Goal: Check status: Check status

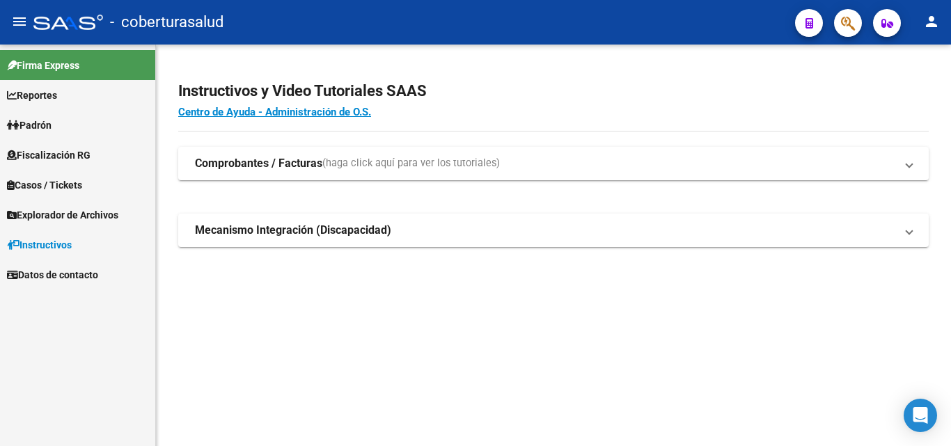
click at [33, 119] on span "Padrón" at bounding box center [29, 125] width 45 height 15
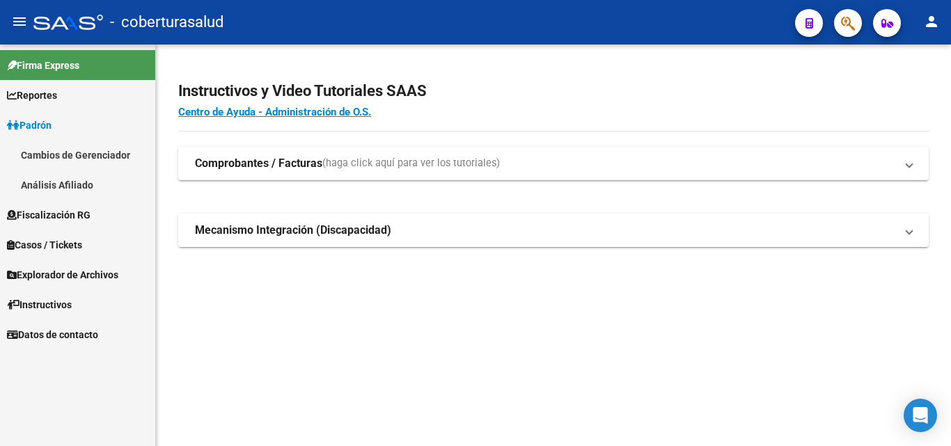
click at [56, 189] on link "Análisis Afiliado" at bounding box center [77, 185] width 155 height 30
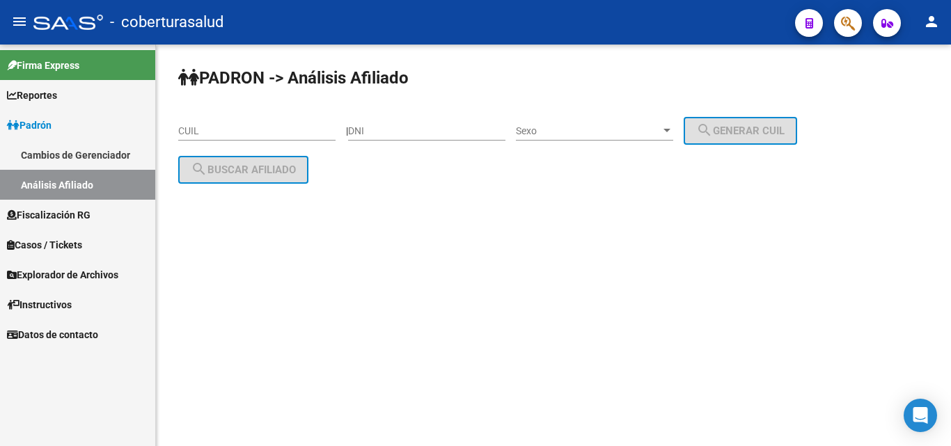
click at [211, 129] on input "CUIL" at bounding box center [256, 131] width 157 height 12
paste input "20-37517190-3"
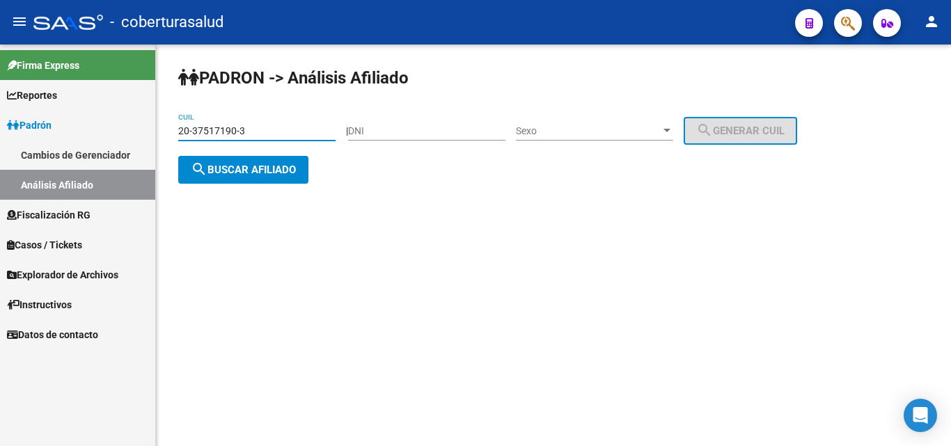
type input "20-37517190-3"
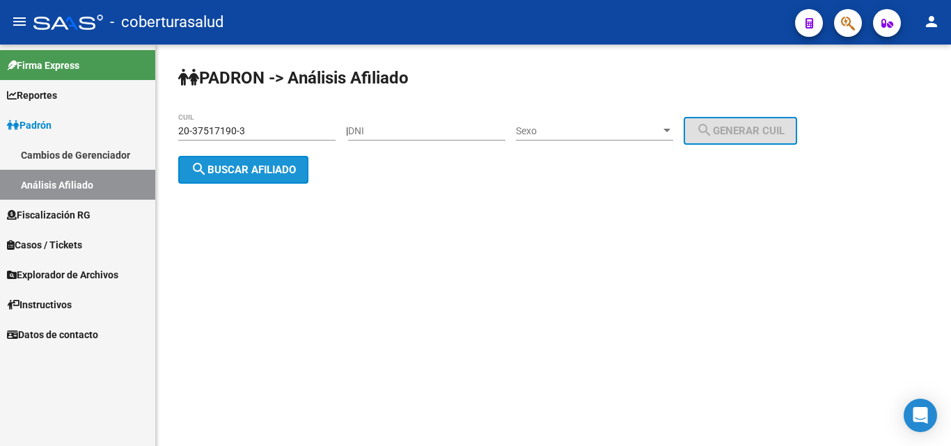
click at [272, 165] on span "search Buscar afiliado" at bounding box center [243, 170] width 105 height 13
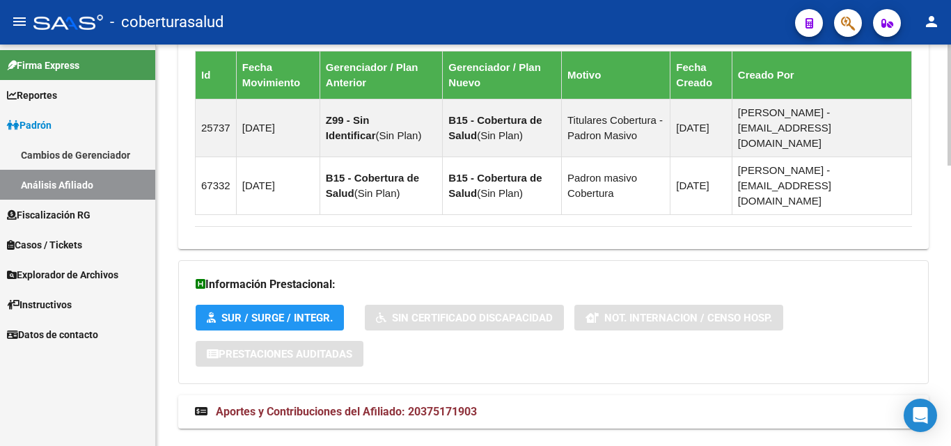
scroll to position [931, 0]
click at [345, 405] on span "Aportes y Contribuciones del Afiliado: 20375171903" at bounding box center [346, 411] width 261 height 13
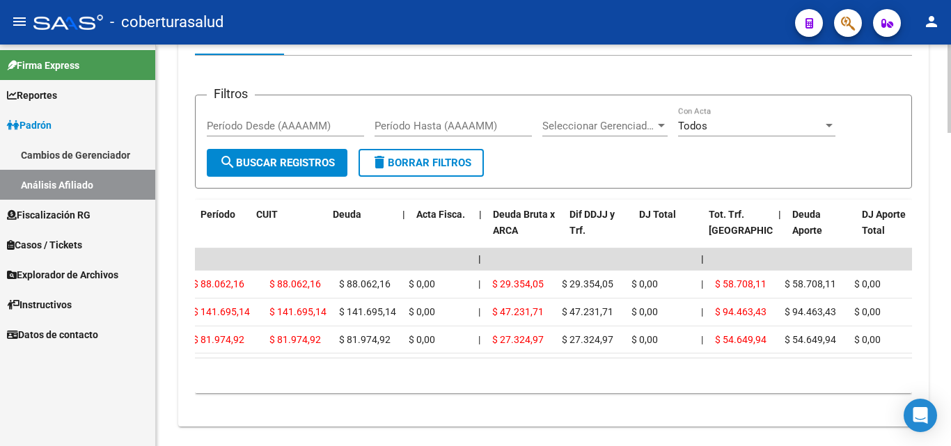
scroll to position [0, 0]
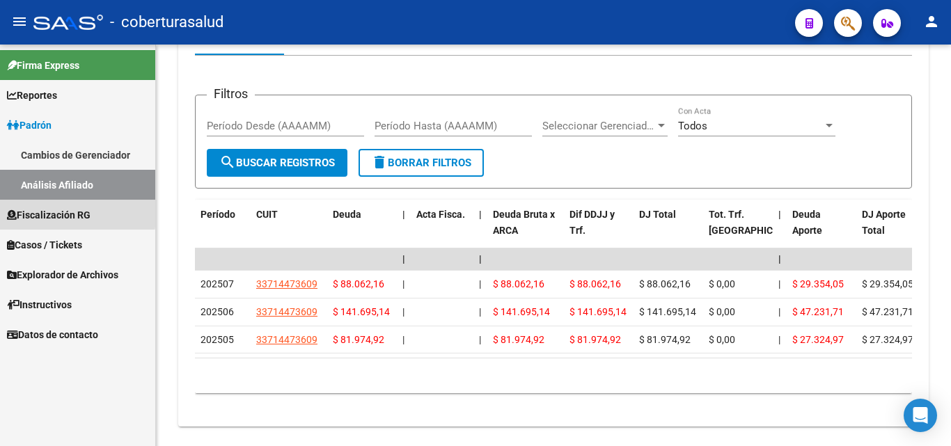
click at [53, 211] on span "Fiscalización RG" at bounding box center [49, 215] width 84 height 15
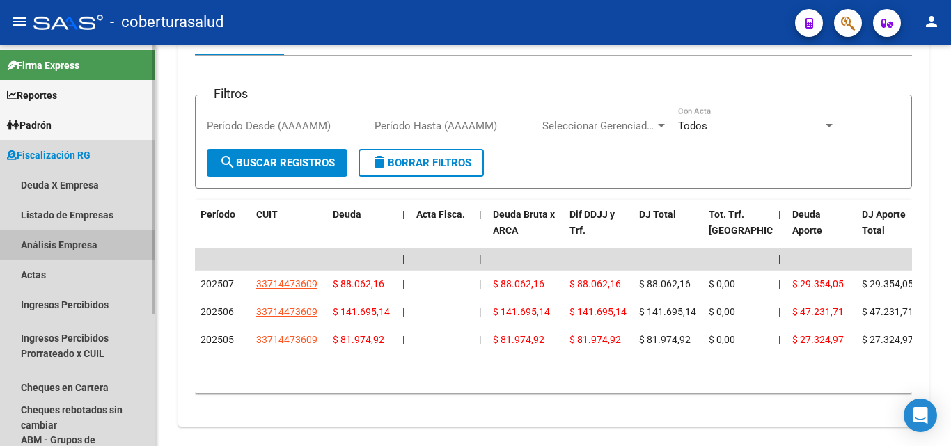
click at [54, 241] on link "Análisis Empresa" at bounding box center [77, 245] width 155 height 30
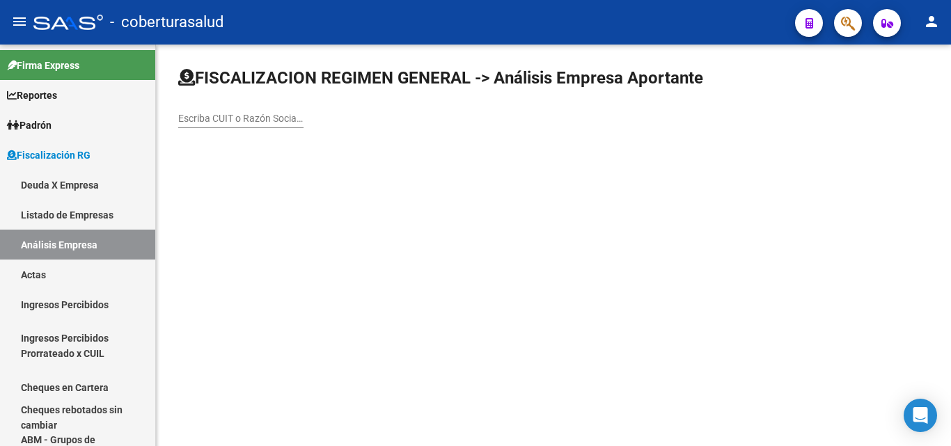
click at [201, 119] on input "Escriba CUIT o Razón Social para buscar" at bounding box center [240, 119] width 125 height 12
paste input "33714473609"
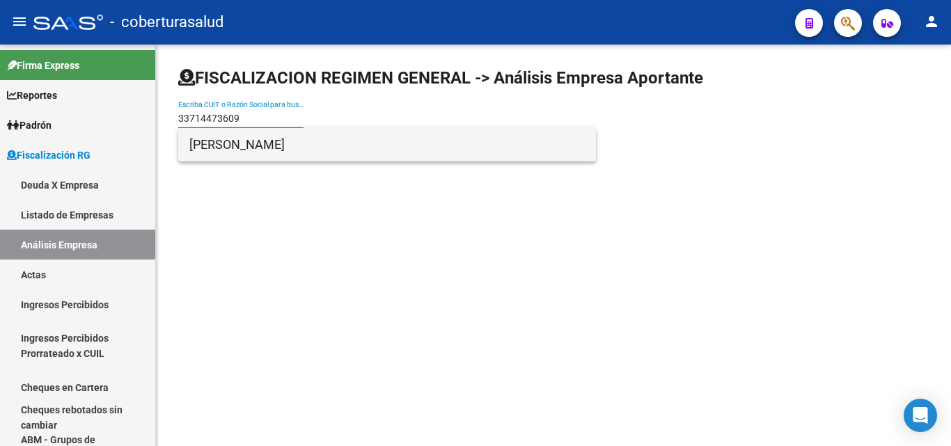
type input "33714473609"
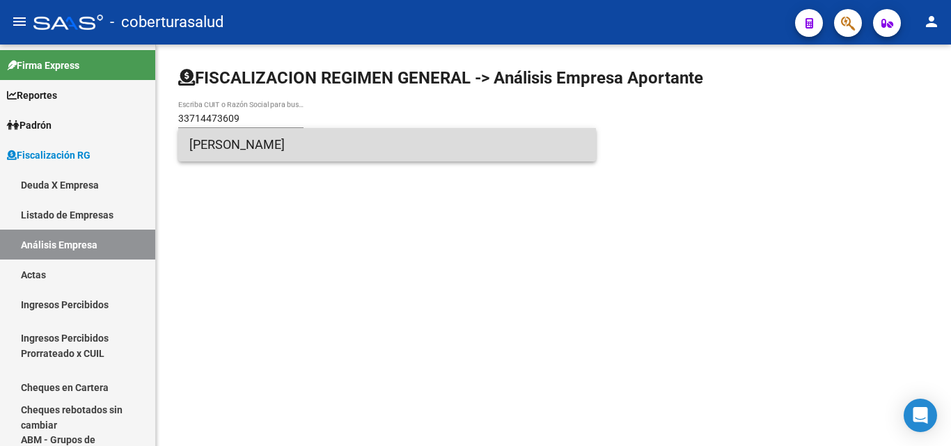
click at [221, 147] on span "[PERSON_NAME]" at bounding box center [387, 144] width 396 height 33
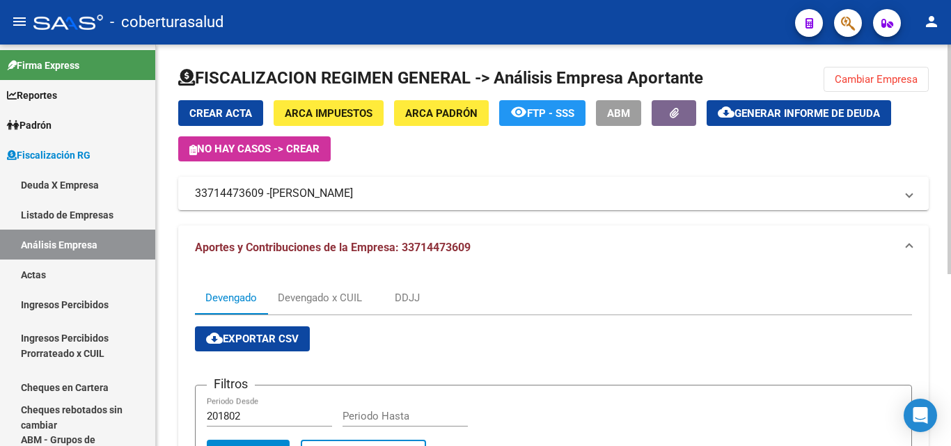
scroll to position [70, 0]
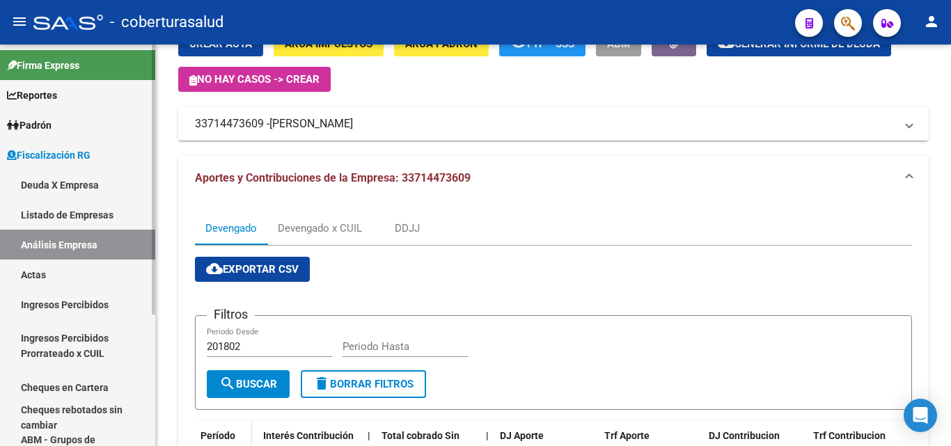
click at [52, 123] on span "Padrón" at bounding box center [29, 125] width 45 height 15
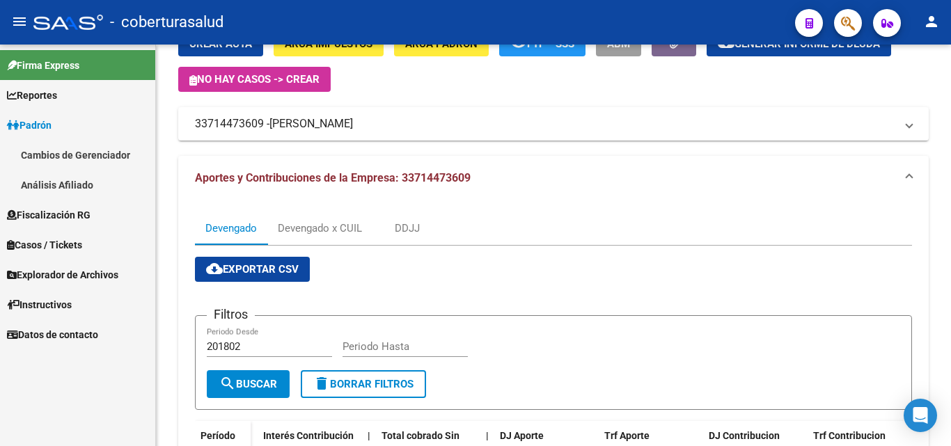
click at [61, 184] on link "Análisis Afiliado" at bounding box center [77, 185] width 155 height 30
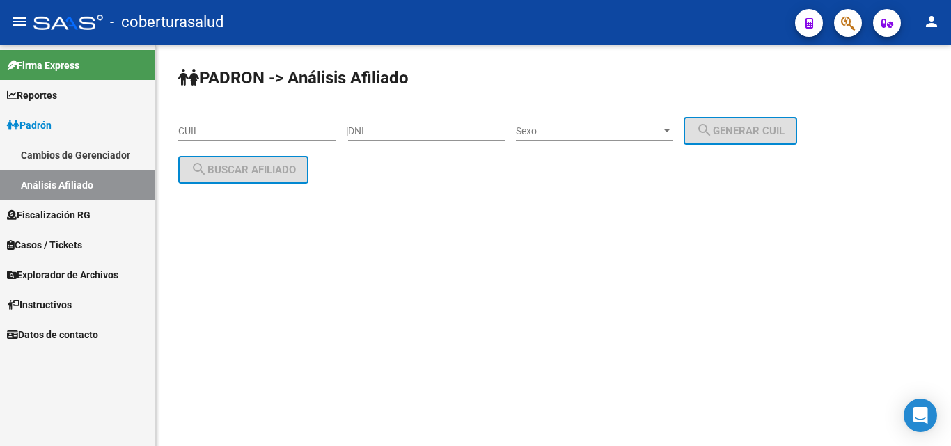
click at [217, 134] on input "CUIL" at bounding box center [256, 131] width 157 height 12
paste input "33-71447360-9"
type input "33-71447360-9"
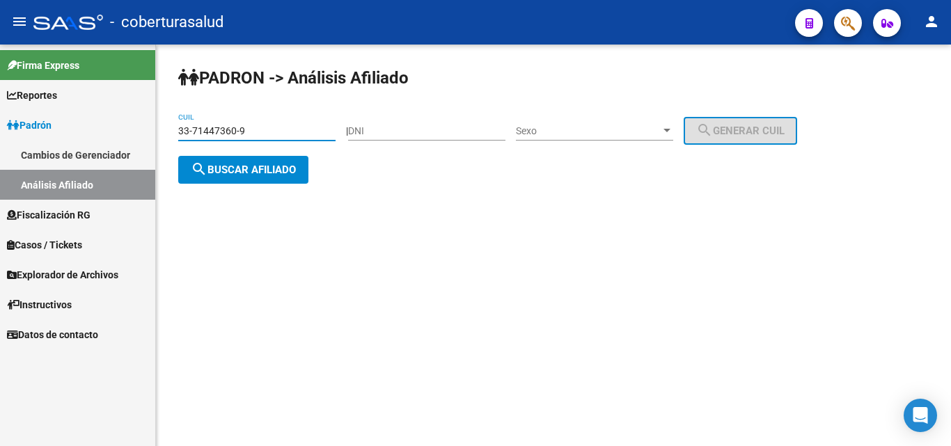
drag, startPoint x: 251, startPoint y: 130, endPoint x: 143, endPoint y: 131, distance: 107.9
click at [143, 131] on mat-sidenav-container "Firma Express Reportes Ingresos Percibidos Análisis Ingresos RG por CUIT (mensu…" at bounding box center [475, 246] width 951 height 402
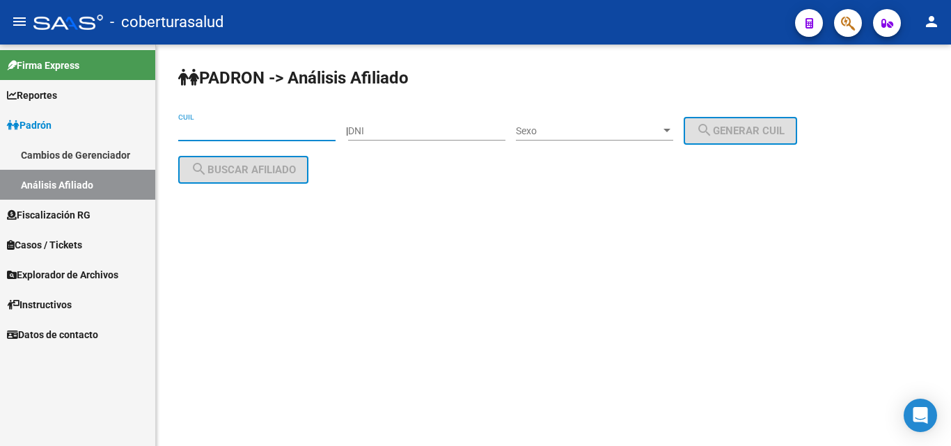
paste input "20-37517190-3"
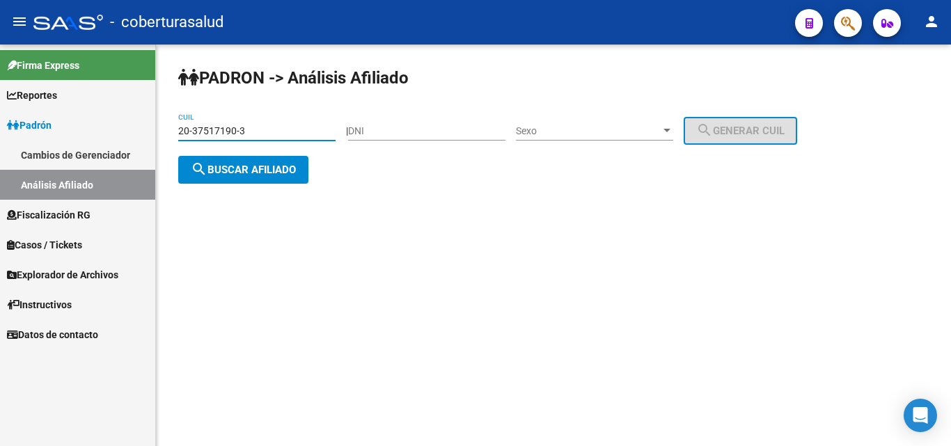
click at [212, 165] on span "search Buscar afiliado" at bounding box center [243, 170] width 105 height 13
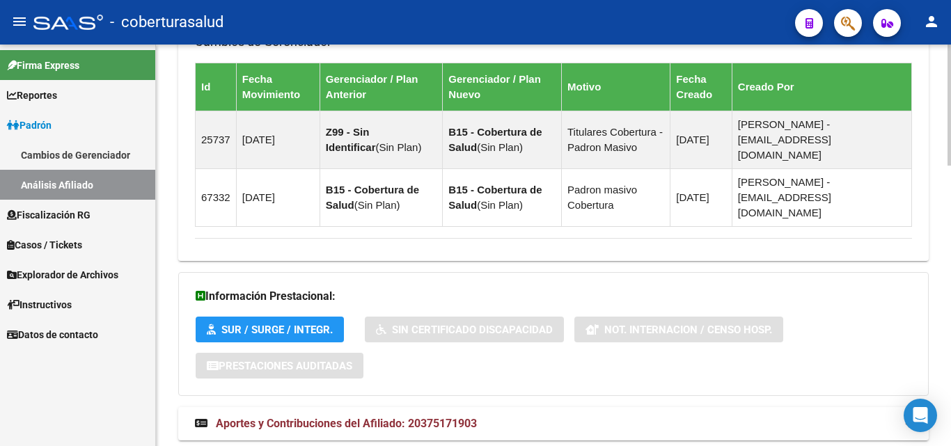
scroll to position [931, 0]
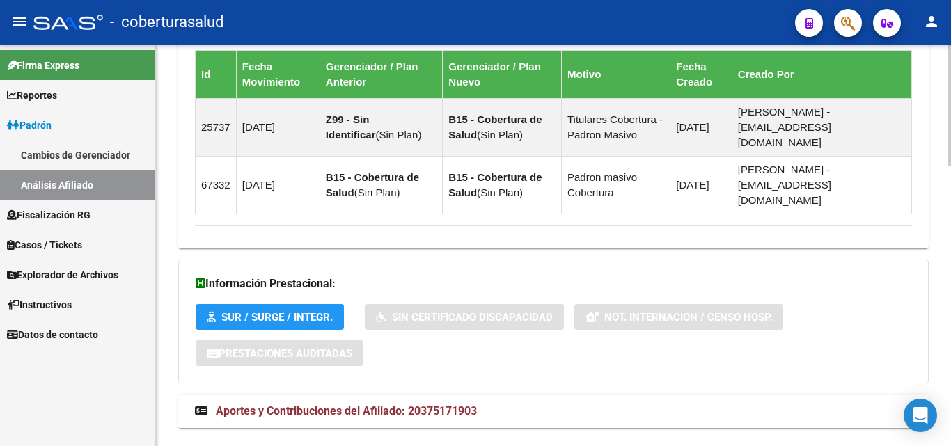
click at [327, 405] on span "Aportes y Contribuciones del Afiliado: 20375171903" at bounding box center [346, 411] width 261 height 13
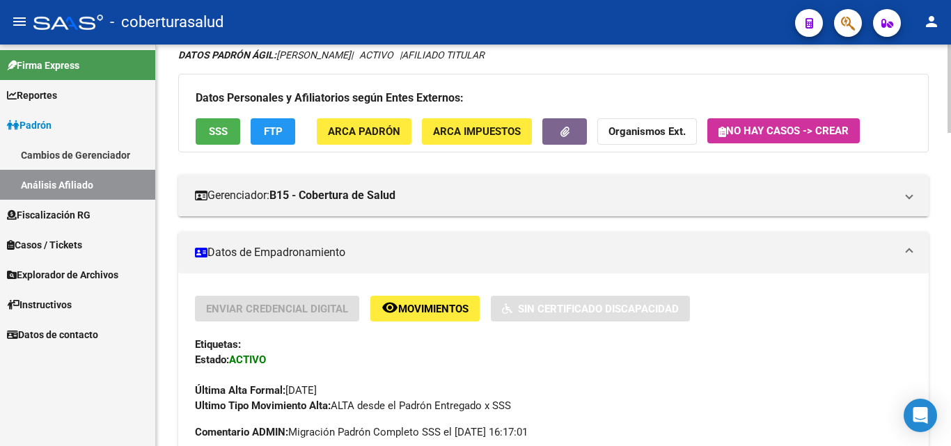
scroll to position [0, 0]
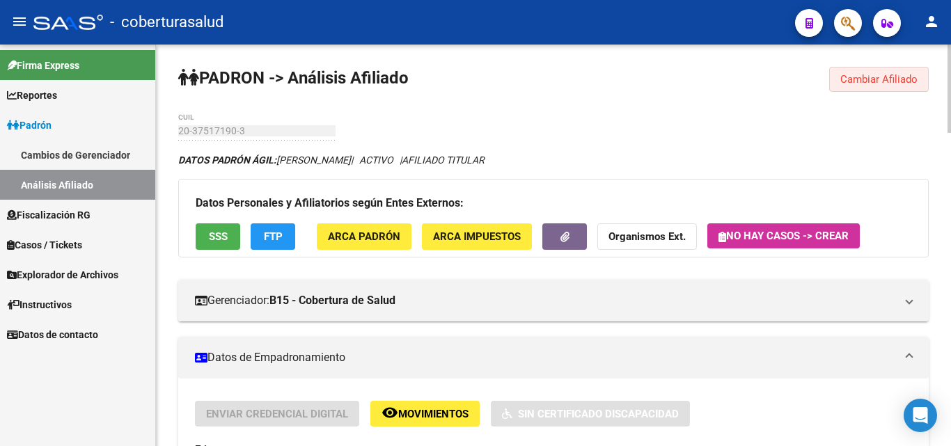
click at [863, 75] on span "Cambiar Afiliado" at bounding box center [878, 79] width 77 height 13
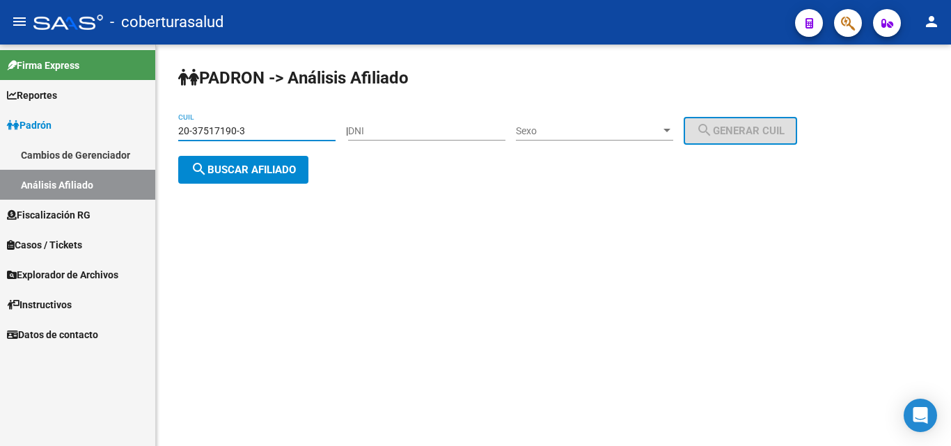
click at [253, 134] on input "20-37517190-3" at bounding box center [256, 131] width 157 height 12
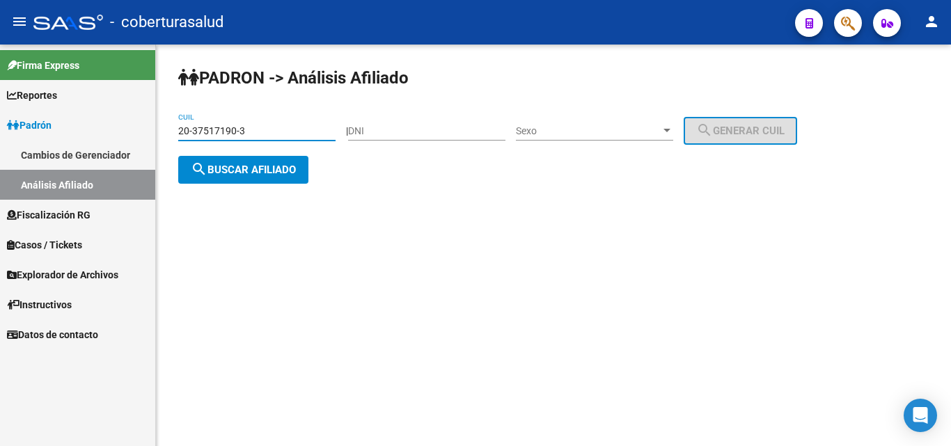
paste input "6633838-2"
type input "20-36633838-2"
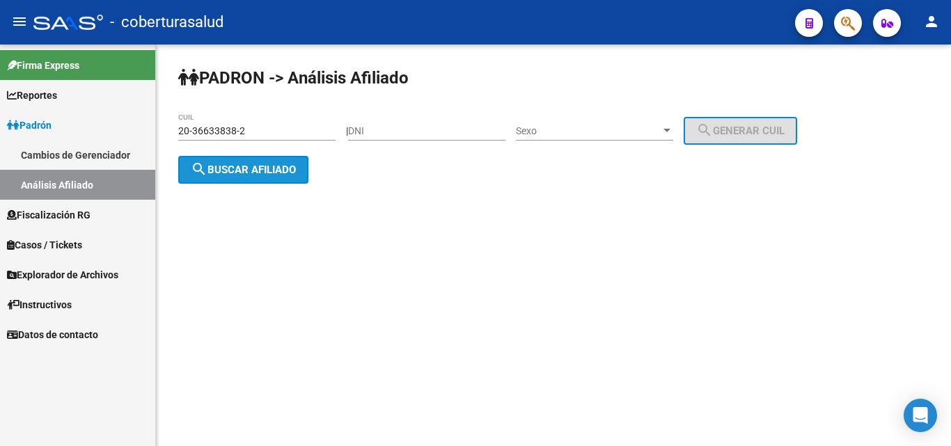
click at [251, 175] on button "search Buscar afiliado" at bounding box center [243, 170] width 130 height 28
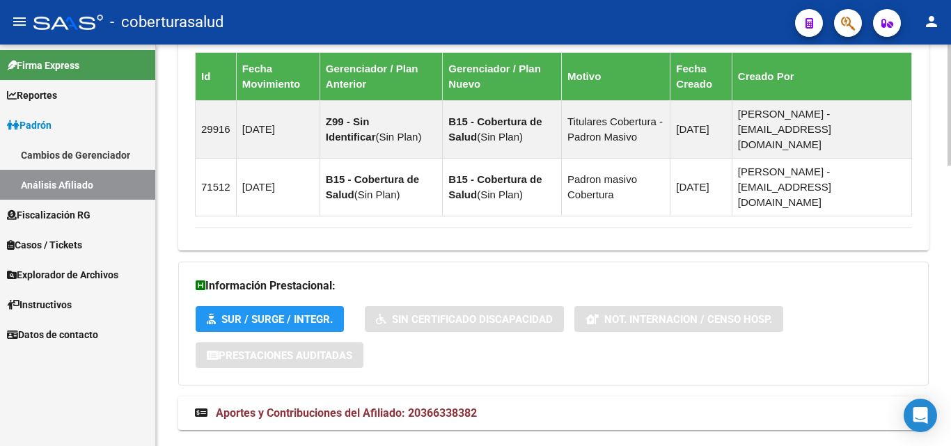
scroll to position [931, 0]
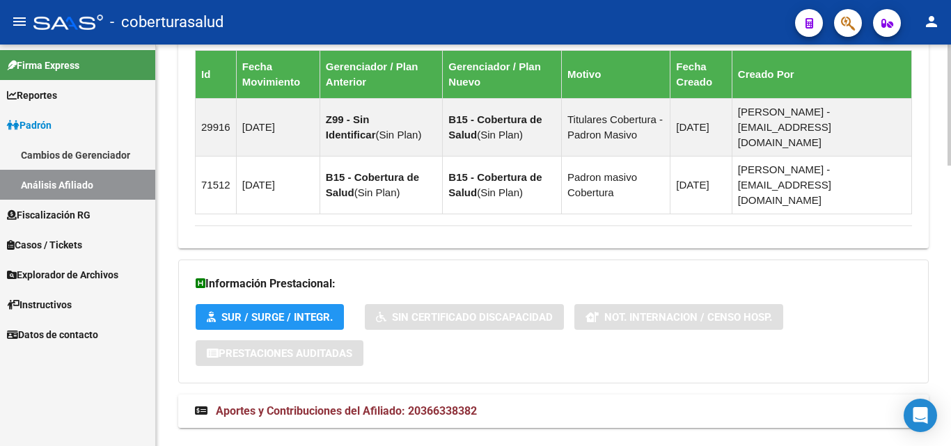
click at [338, 405] on span "Aportes y Contribuciones del Afiliado: 20366338382" at bounding box center [346, 411] width 261 height 13
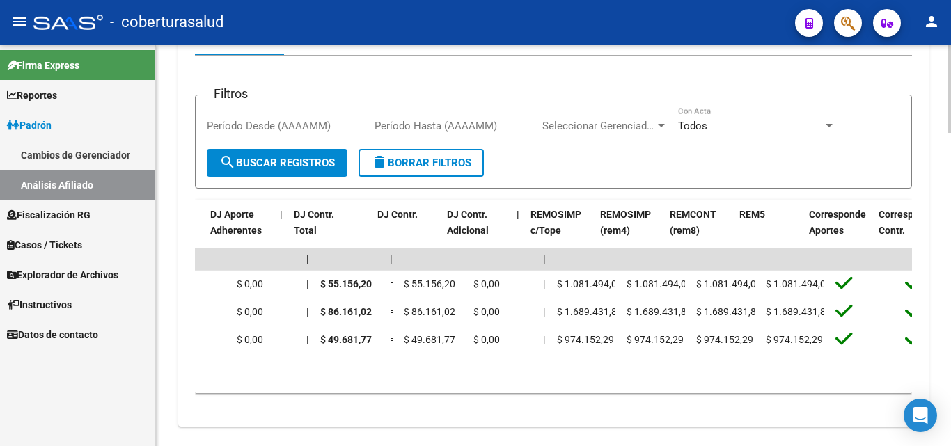
scroll to position [0, 1627]
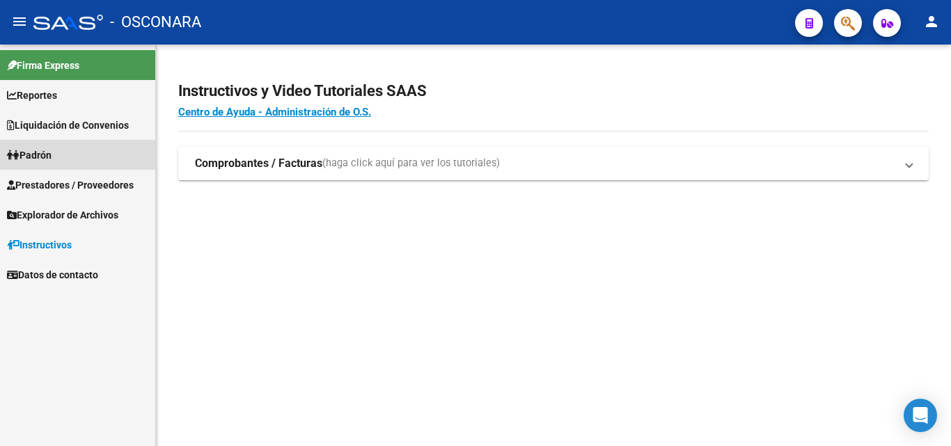
click at [72, 148] on link "Padrón" at bounding box center [77, 155] width 155 height 30
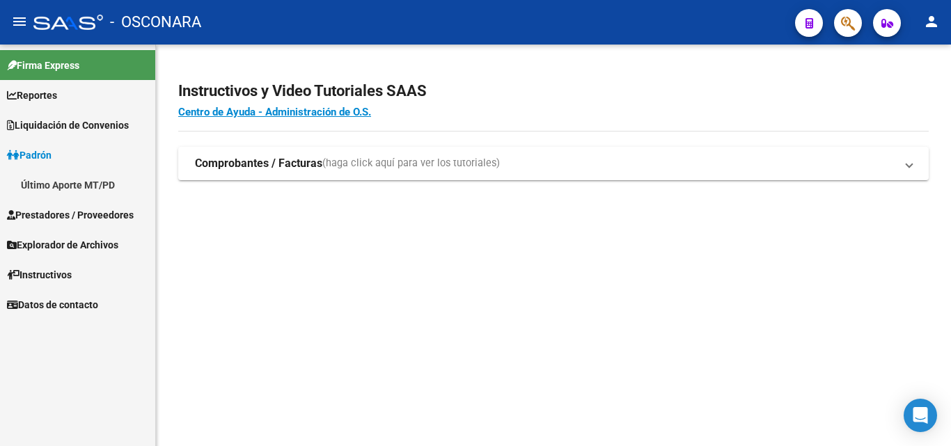
click at [45, 154] on span "Padrón" at bounding box center [29, 155] width 45 height 15
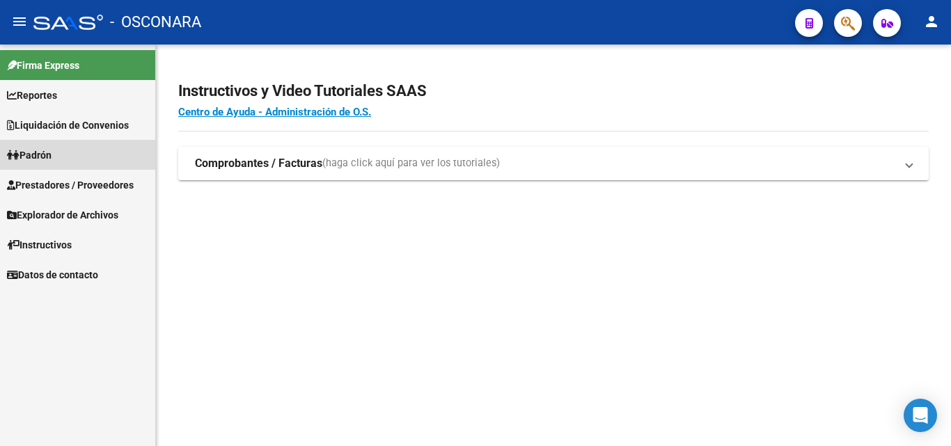
click at [38, 144] on link "Padrón" at bounding box center [77, 155] width 155 height 30
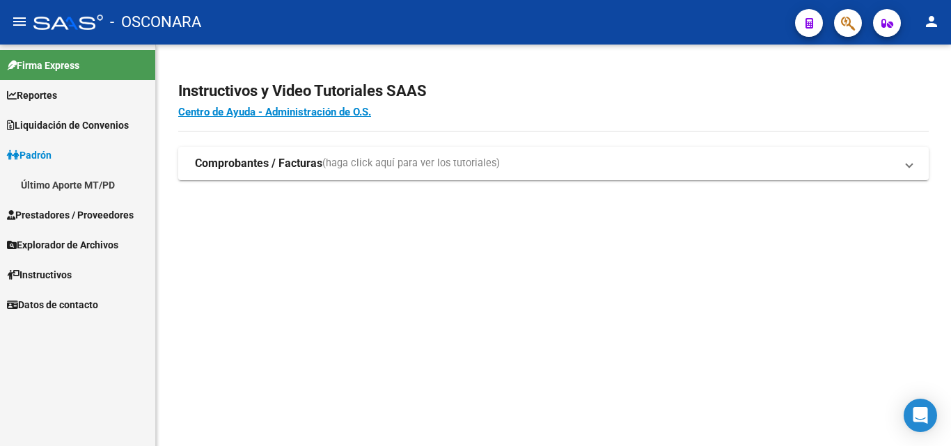
click at [67, 186] on link "Último Aporte MT/PD" at bounding box center [77, 185] width 155 height 30
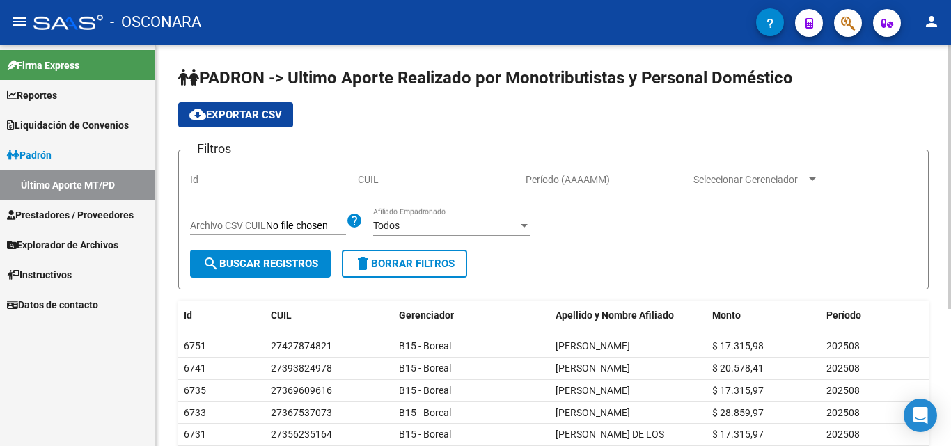
click at [382, 175] on input "CUIL" at bounding box center [436, 180] width 157 height 12
paste input "20-34870184-4"
type input "20-34870184-4"
click at [271, 265] on span "search Buscar Registros" at bounding box center [261, 264] width 116 height 13
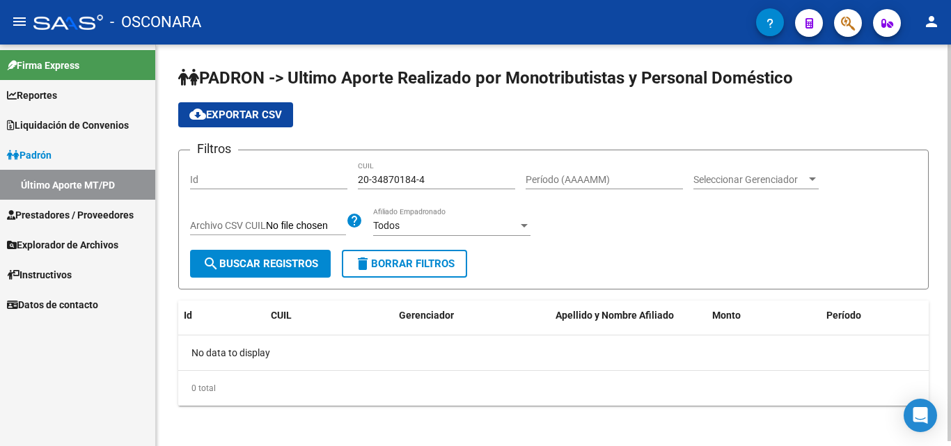
scroll to position [5, 0]
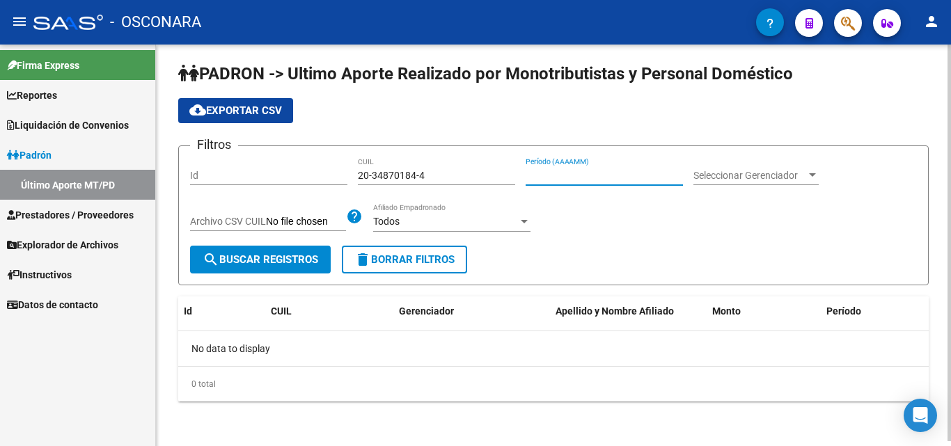
click at [568, 177] on input "Período (AAAAMM)" at bounding box center [604, 176] width 157 height 12
type input "202506"
click at [758, 172] on span "Seleccionar Gerenciador" at bounding box center [750, 176] width 113 height 12
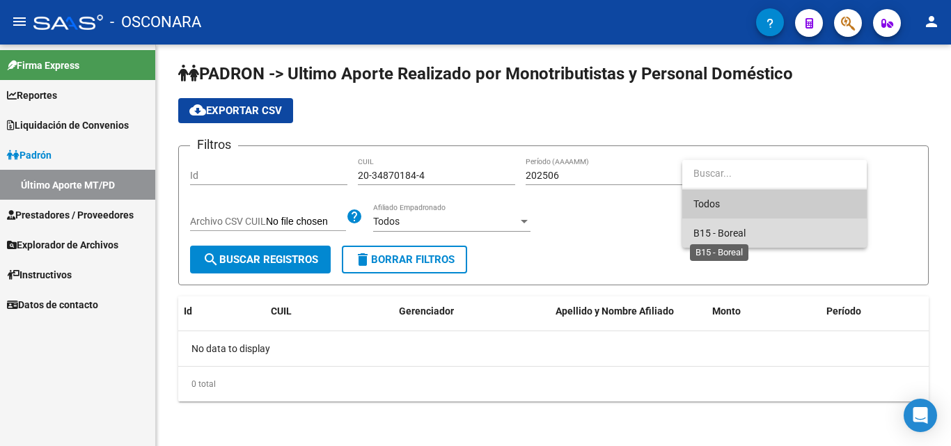
click at [740, 237] on span "B15 - Boreal" at bounding box center [720, 233] width 52 height 11
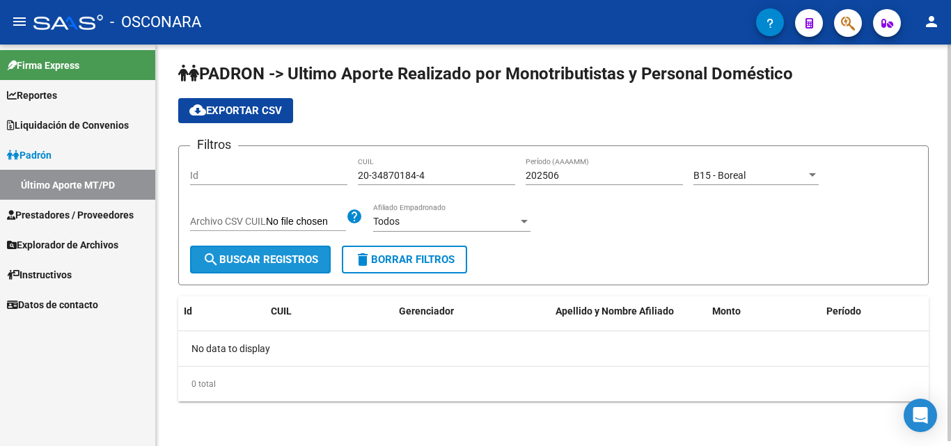
click at [288, 263] on span "search Buscar Registros" at bounding box center [261, 259] width 116 height 13
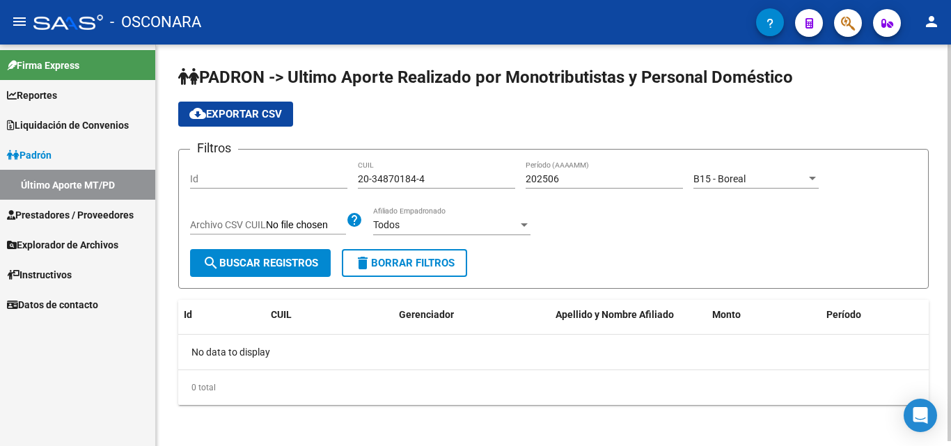
scroll to position [0, 0]
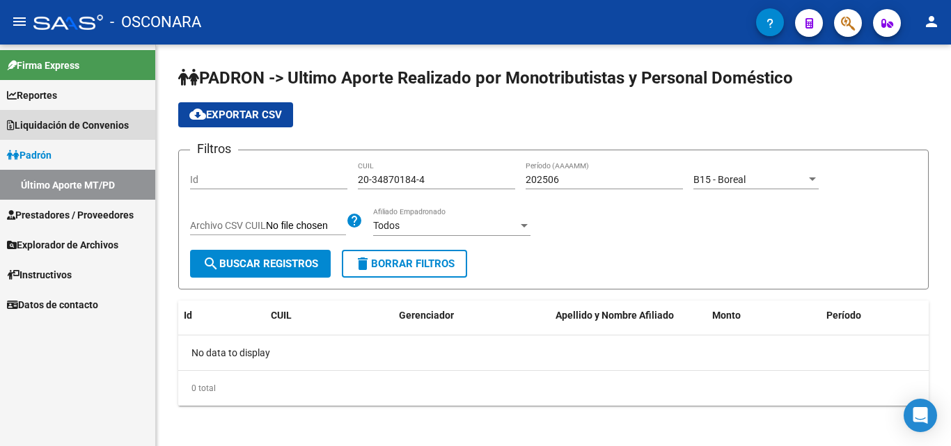
click at [68, 125] on span "Liquidación de Convenios" at bounding box center [68, 125] width 122 height 15
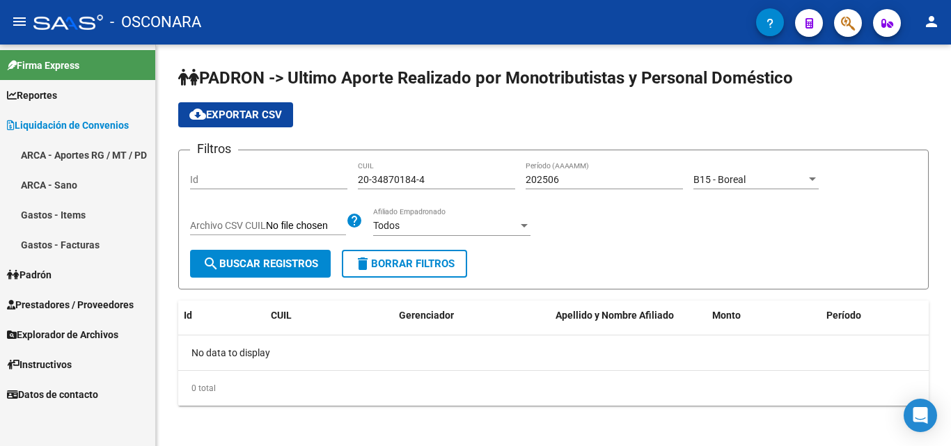
click at [56, 100] on span "Reportes" at bounding box center [32, 95] width 50 height 15
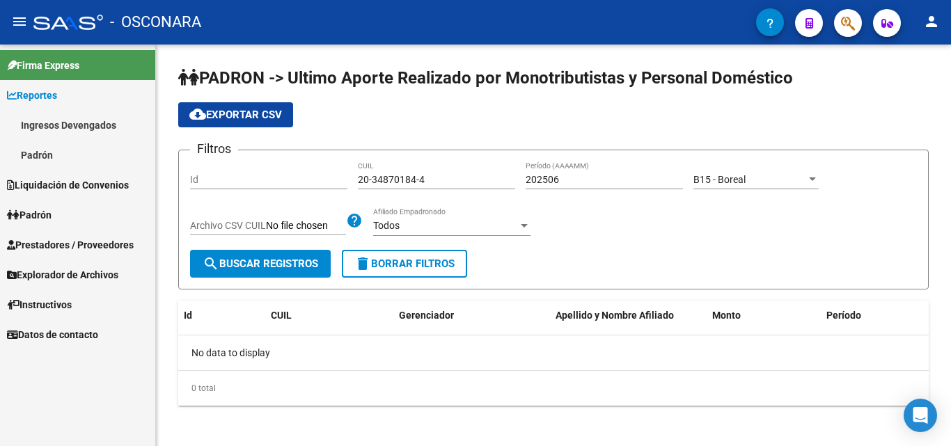
click at [45, 150] on link "Padrón" at bounding box center [77, 155] width 155 height 30
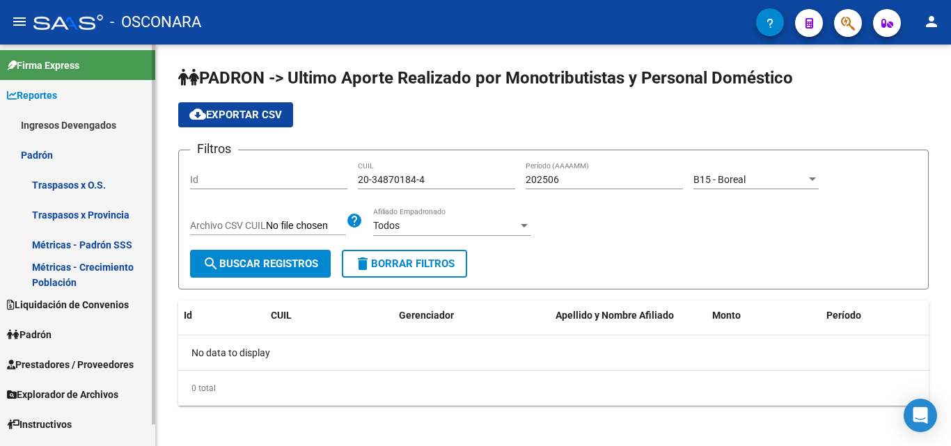
scroll to position [23, 0]
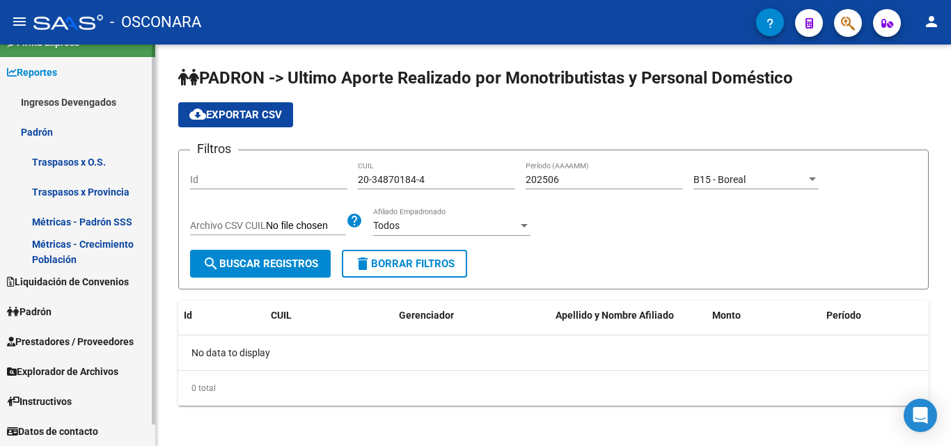
click at [65, 373] on span "Explorador de Archivos" at bounding box center [62, 371] width 111 height 15
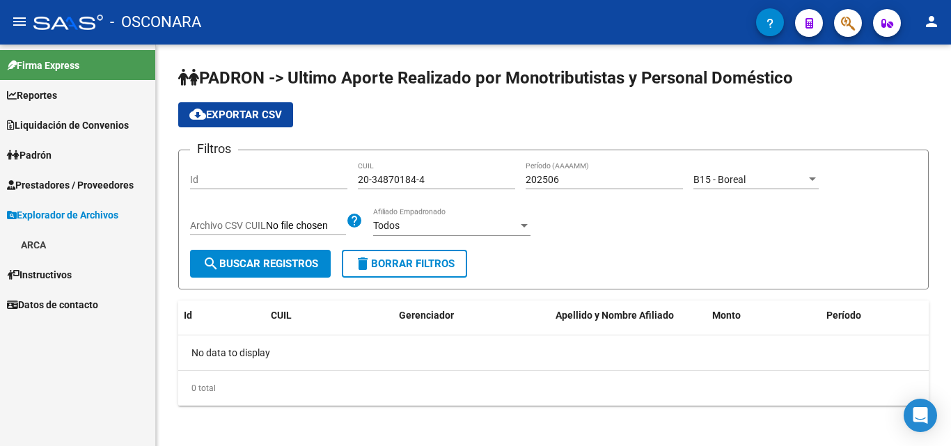
scroll to position [0, 0]
click at [886, 17] on span "button" at bounding box center [888, 23] width 12 height 28
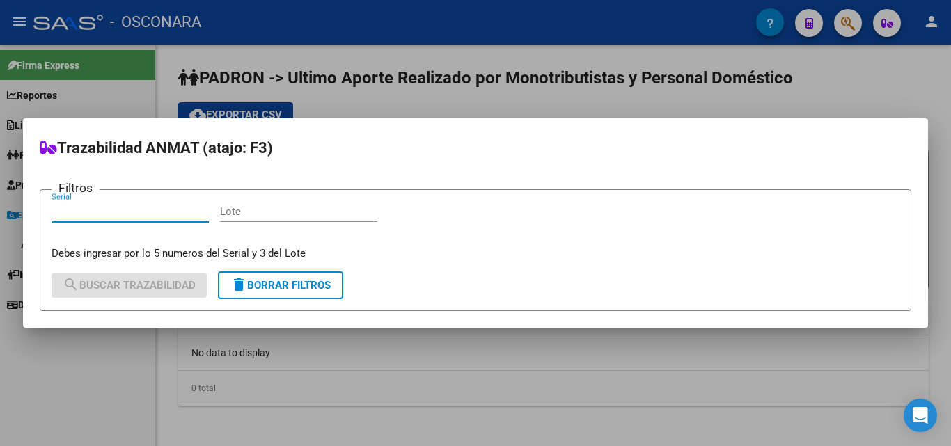
click at [889, 24] on div at bounding box center [475, 223] width 951 height 446
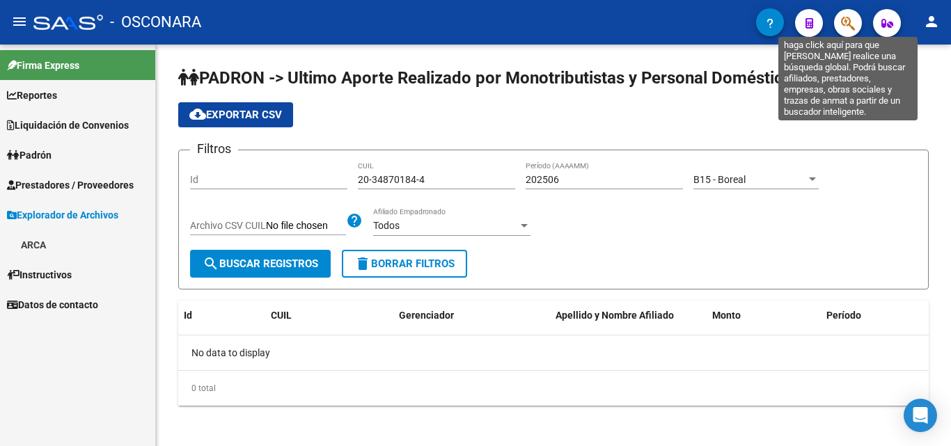
click at [845, 23] on icon "button" at bounding box center [848, 23] width 14 height 16
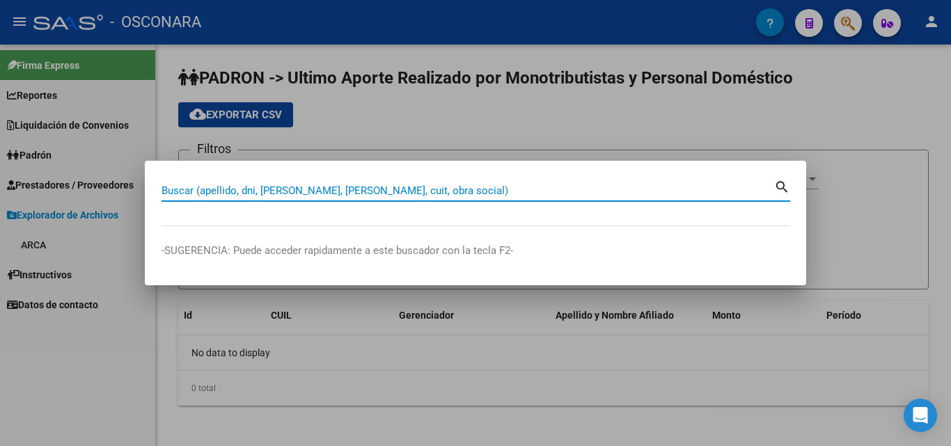
paste input "20348701844"
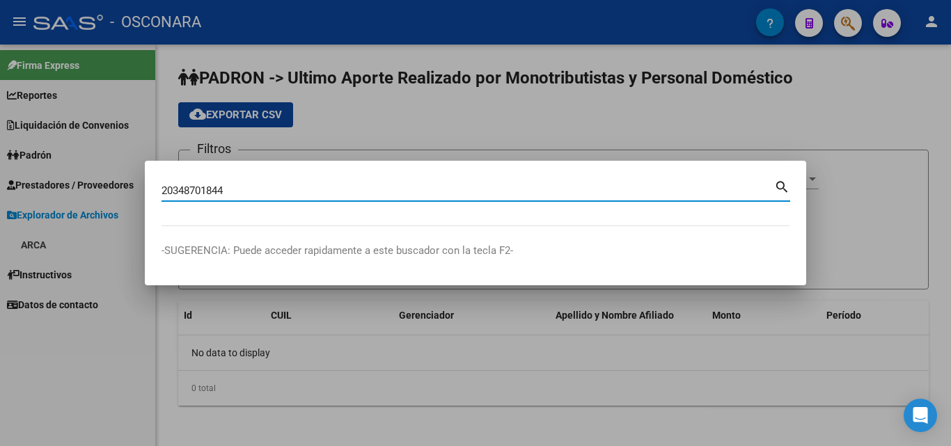
type input "20348701844"
click at [779, 182] on mat-icon "search" at bounding box center [782, 186] width 16 height 17
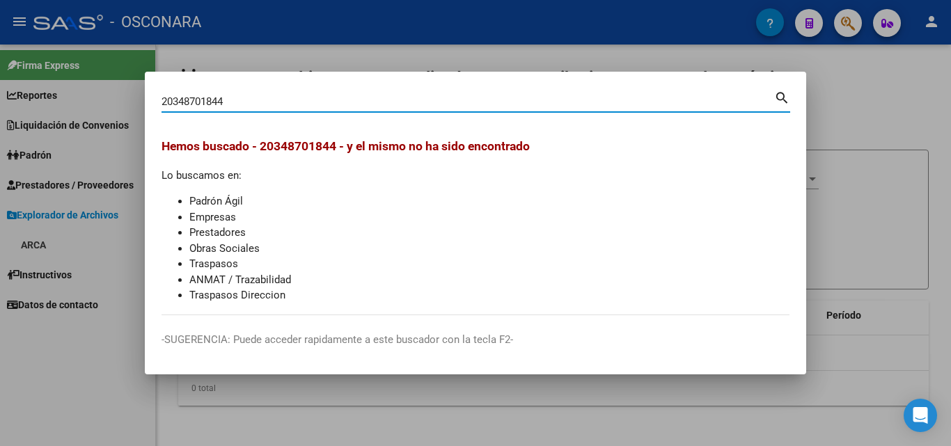
click at [850, 107] on div at bounding box center [475, 223] width 951 height 446
